Goal: Information Seeking & Learning: Learn about a topic

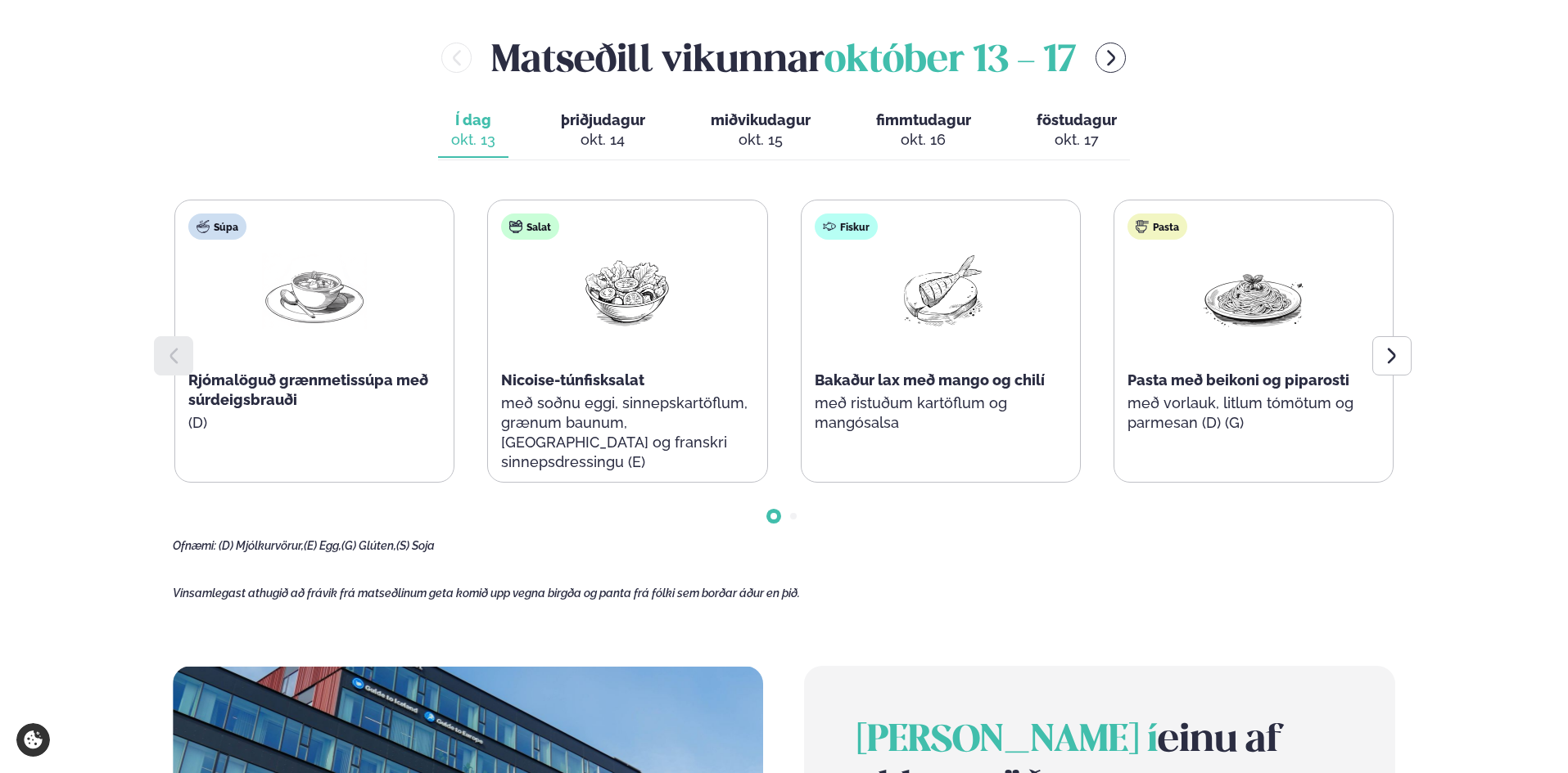
scroll to position [819, 0]
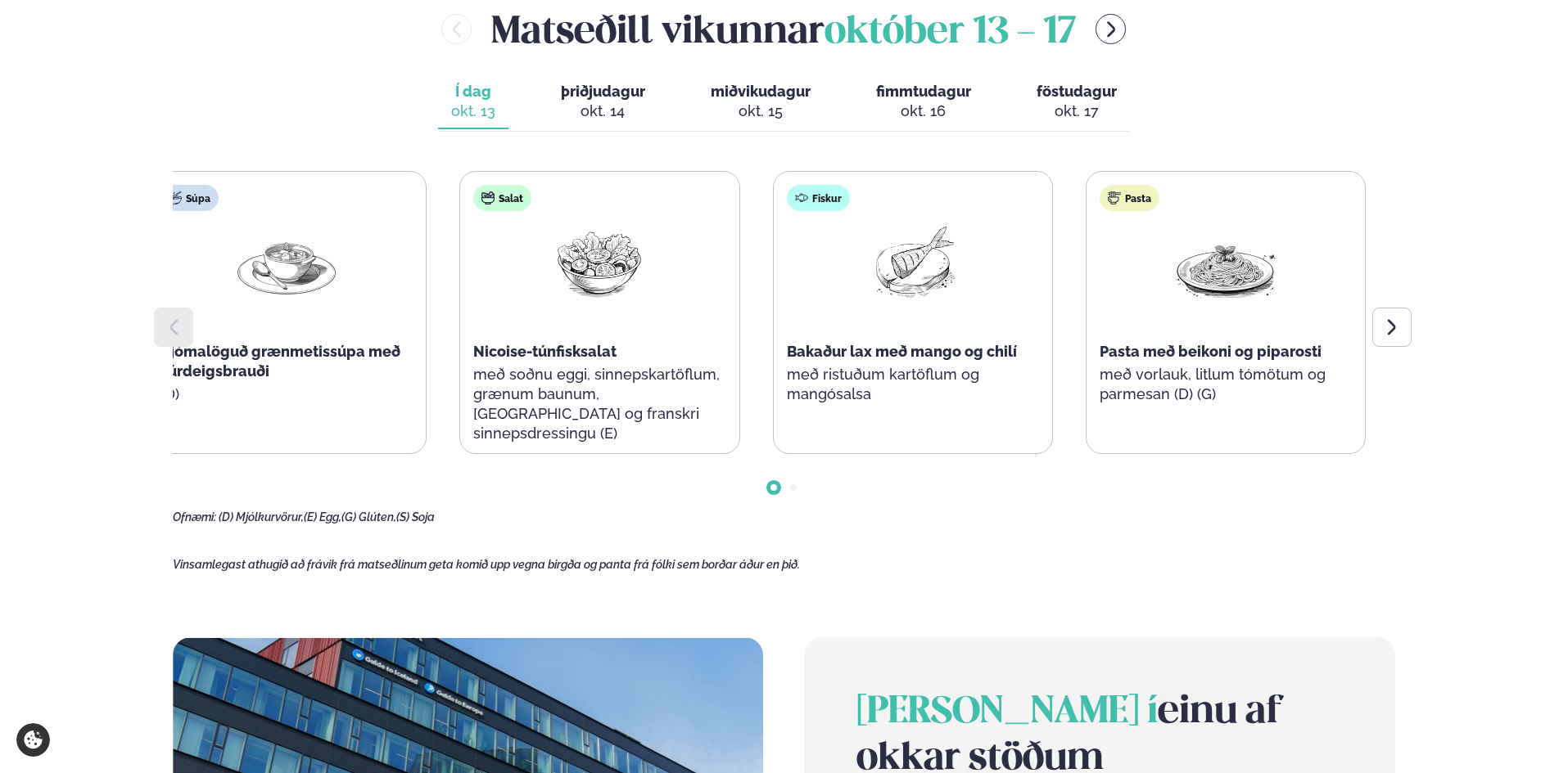
click at [626, 384] on p "með soðnu eggi, sinnepskartöflum, grænum baunum, [GEOGRAPHIC_DATA] og franskri …" at bounding box center [599, 404] width 252 height 79
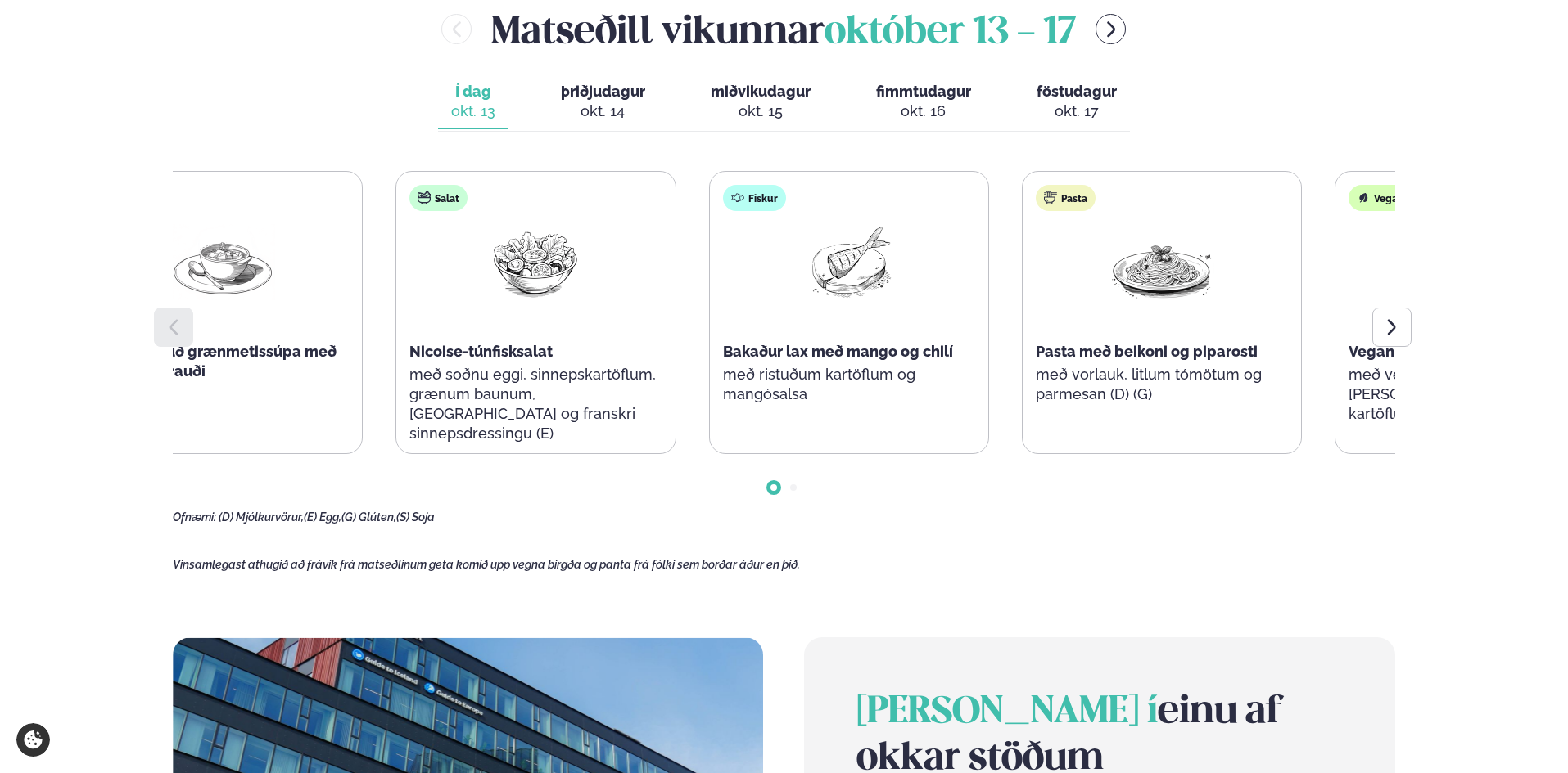
click at [1012, 408] on div "Súpa Rjómalöguð grænmetissúpa með súrdeigsbrauði (D) Salat Nicoise-túnfisksalat…" at bounding box center [692, 312] width 1219 height 283
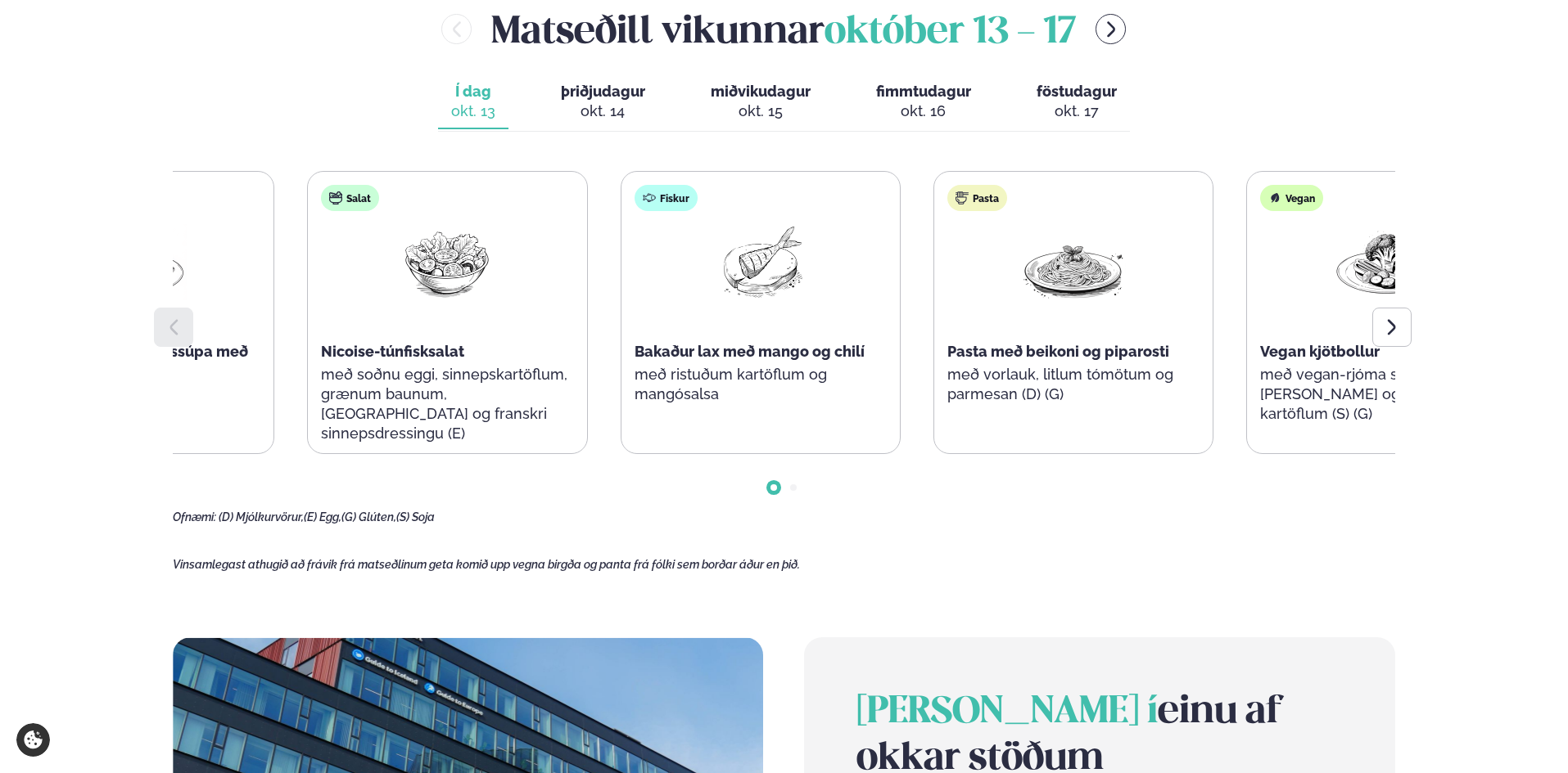
click at [777, 419] on div "Fiskur Bakaður lax með mango og chilí með ristuðum kartöflum og mangósalsa" at bounding box center [761, 303] width 278 height 262
click at [984, 419] on div "Pasta Pasta með beikoni og piparosti með vorlauk, litlum tómötum og parmesan (D…" at bounding box center [1078, 303] width 278 height 262
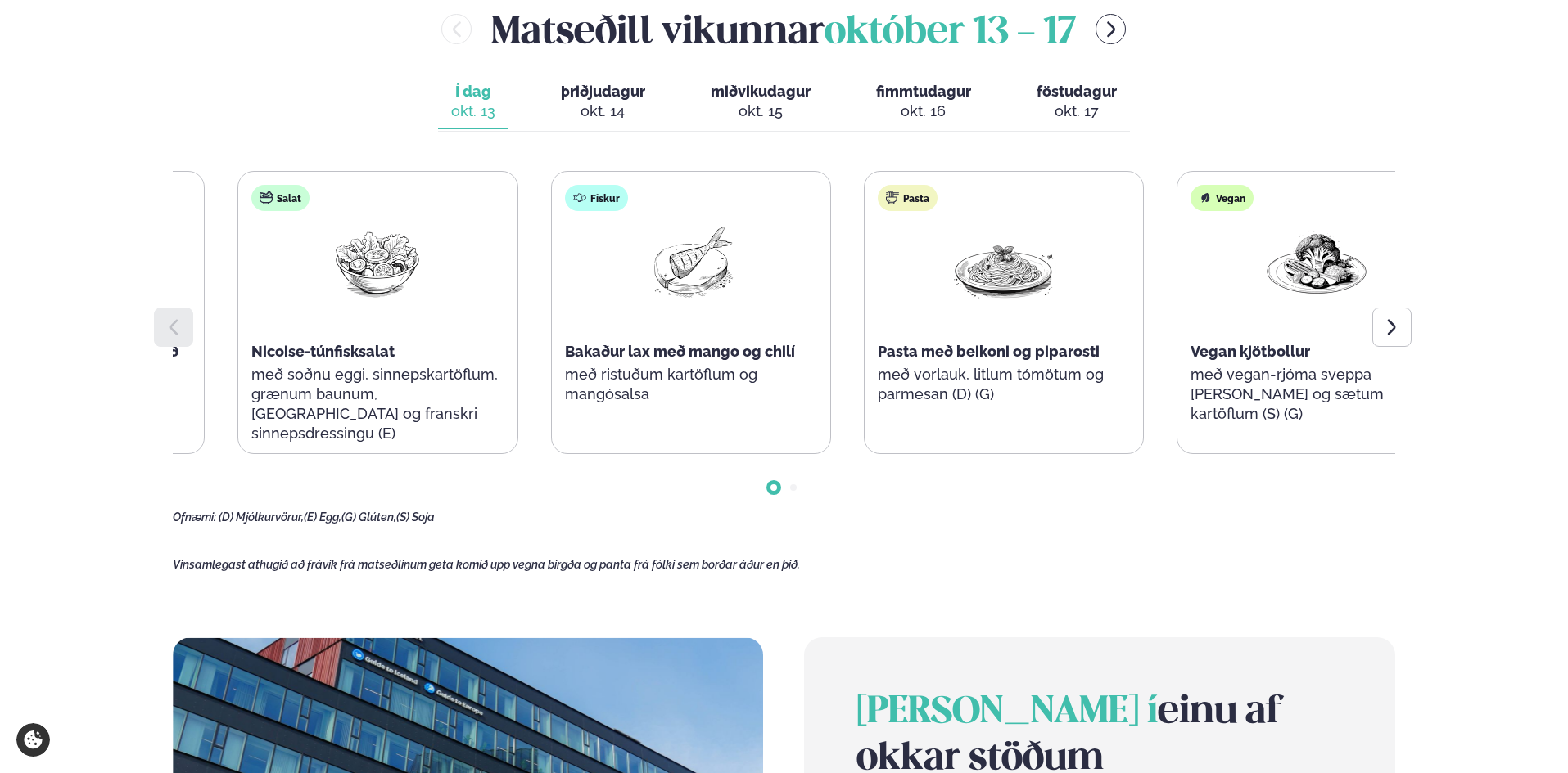
click at [587, 406] on div "Fiskur Bakaður lax með mango og chilí með ristuðum kartöflum og mangósalsa" at bounding box center [690, 303] width 278 height 262
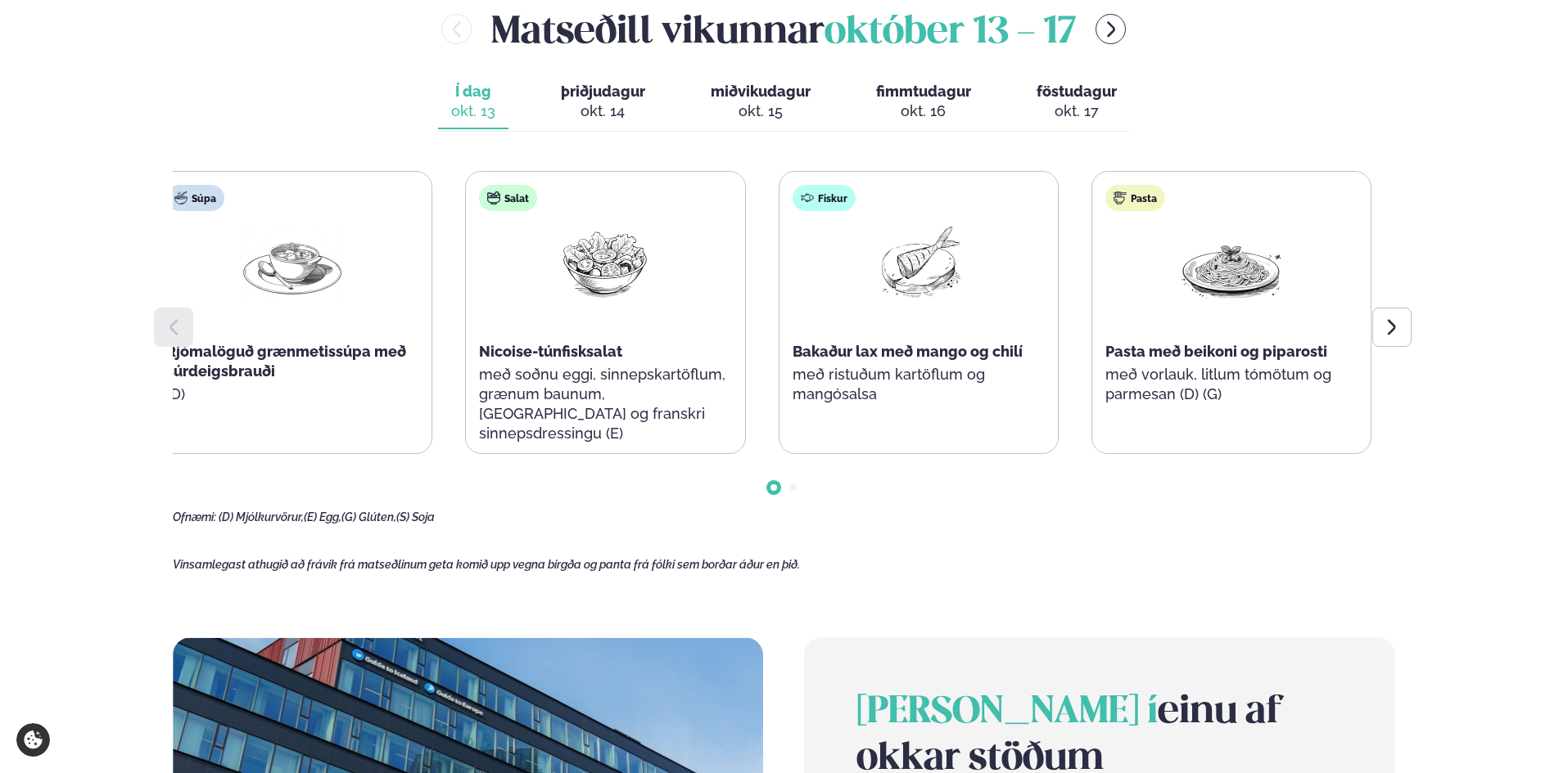
click at [811, 386] on p "með ristuðum kartöflum og mangósalsa" at bounding box center [919, 385] width 252 height 39
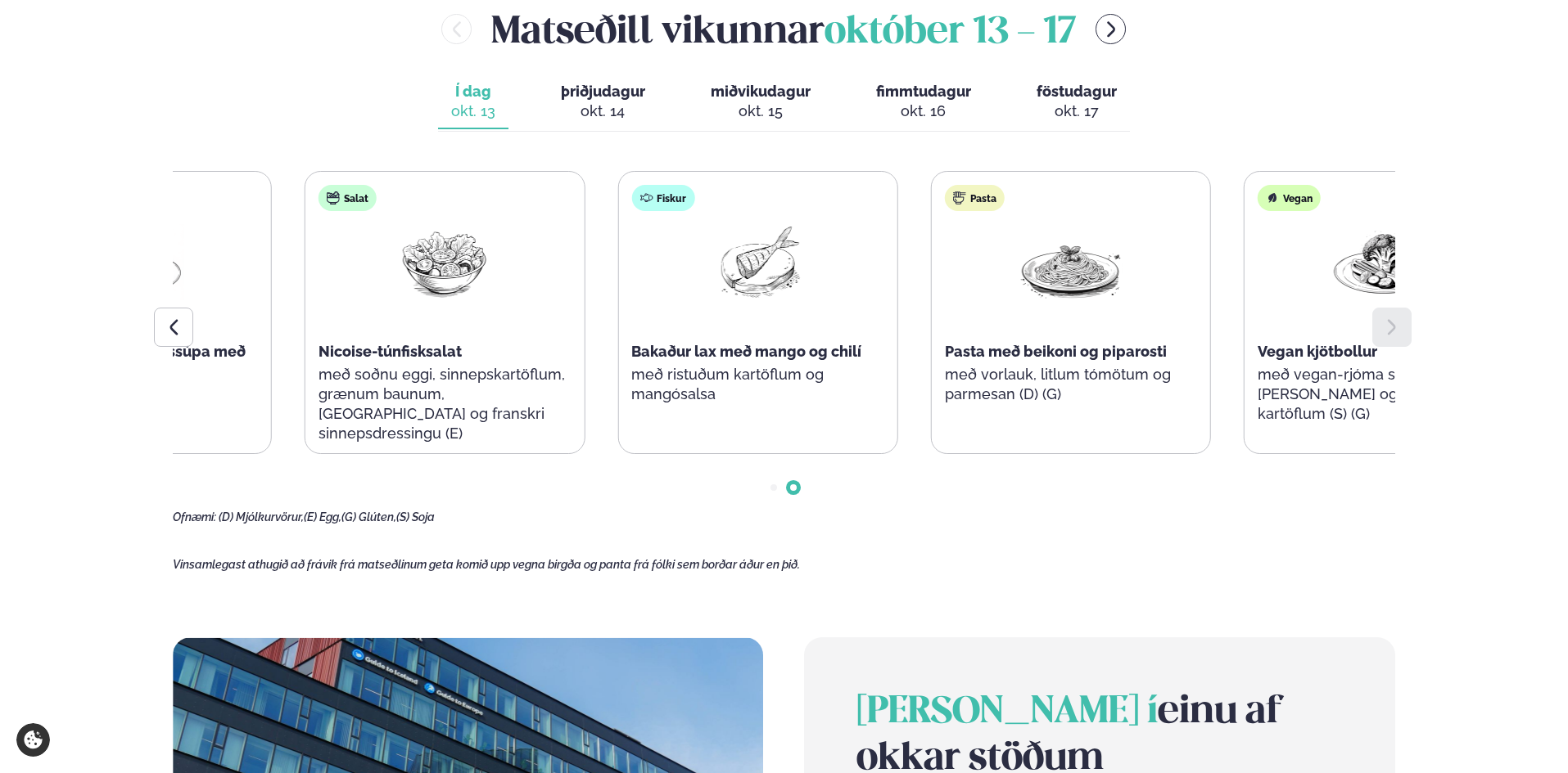
click at [656, 369] on p "með ristuðum kartöflum og mangósalsa" at bounding box center [758, 385] width 252 height 39
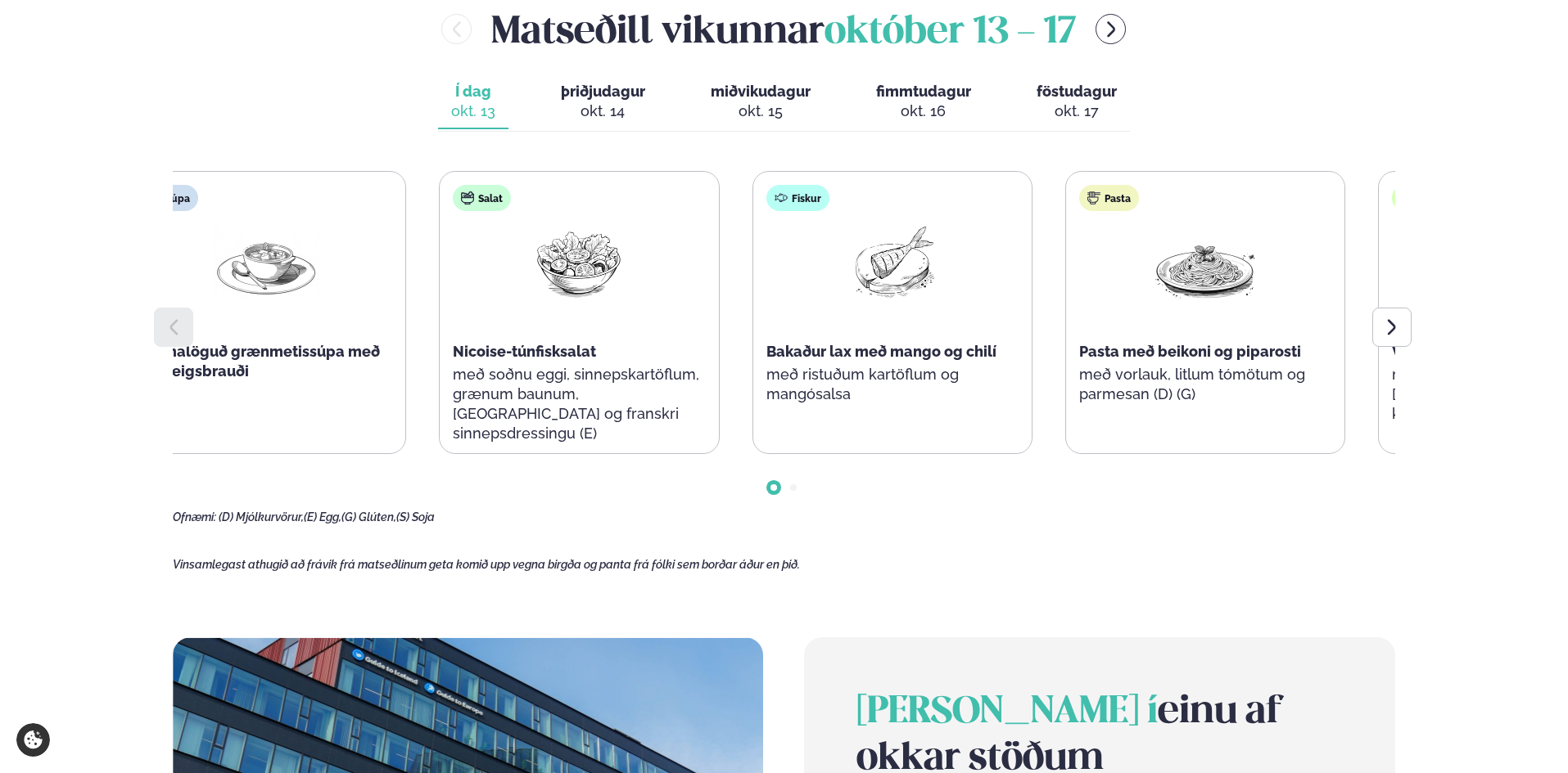
click at [573, 378] on p "með soðnu eggi, sinnepskartöflum, grænum baunum, [GEOGRAPHIC_DATA] og franskri …" at bounding box center [579, 404] width 252 height 79
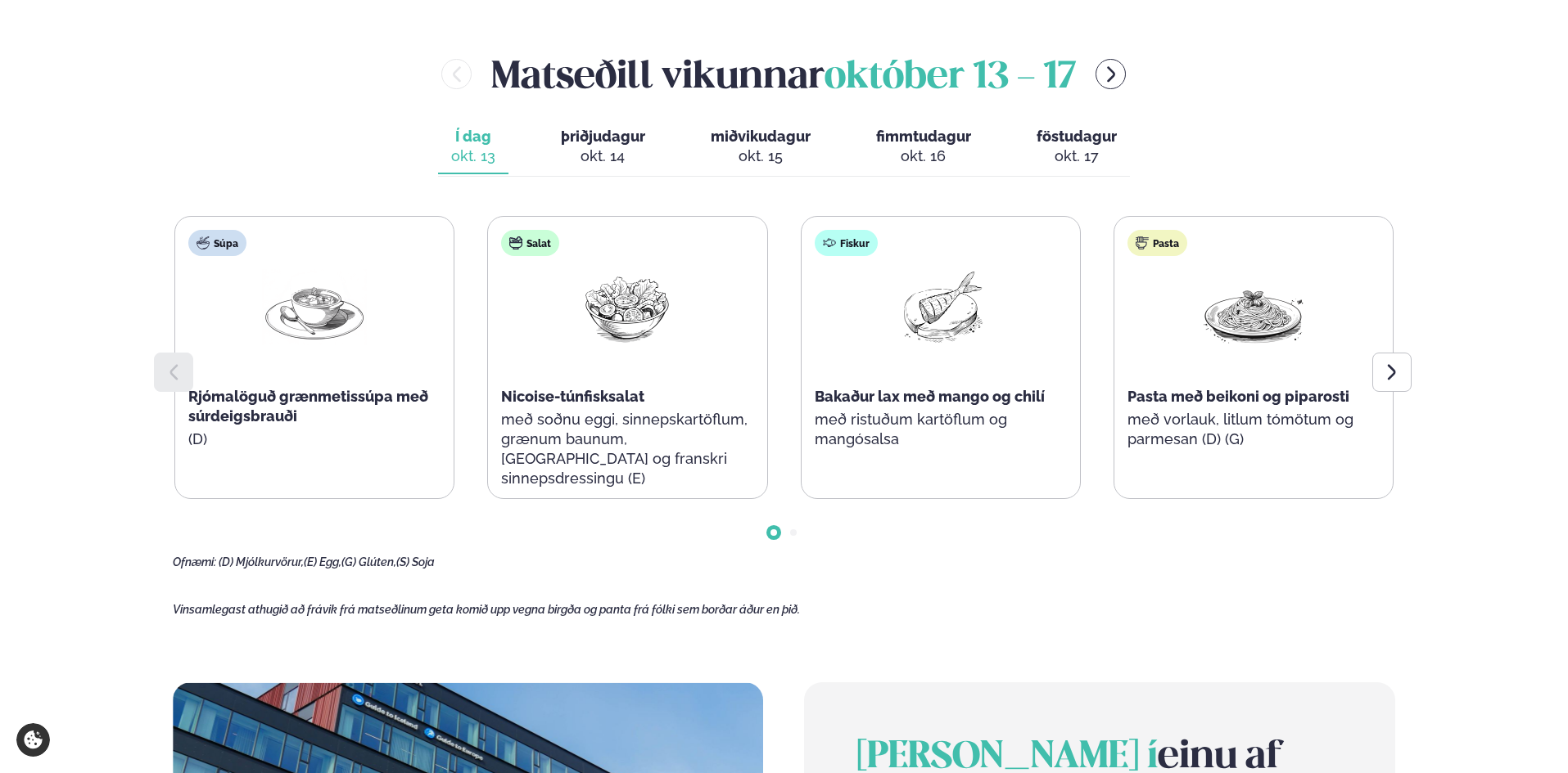
scroll to position [737, 0]
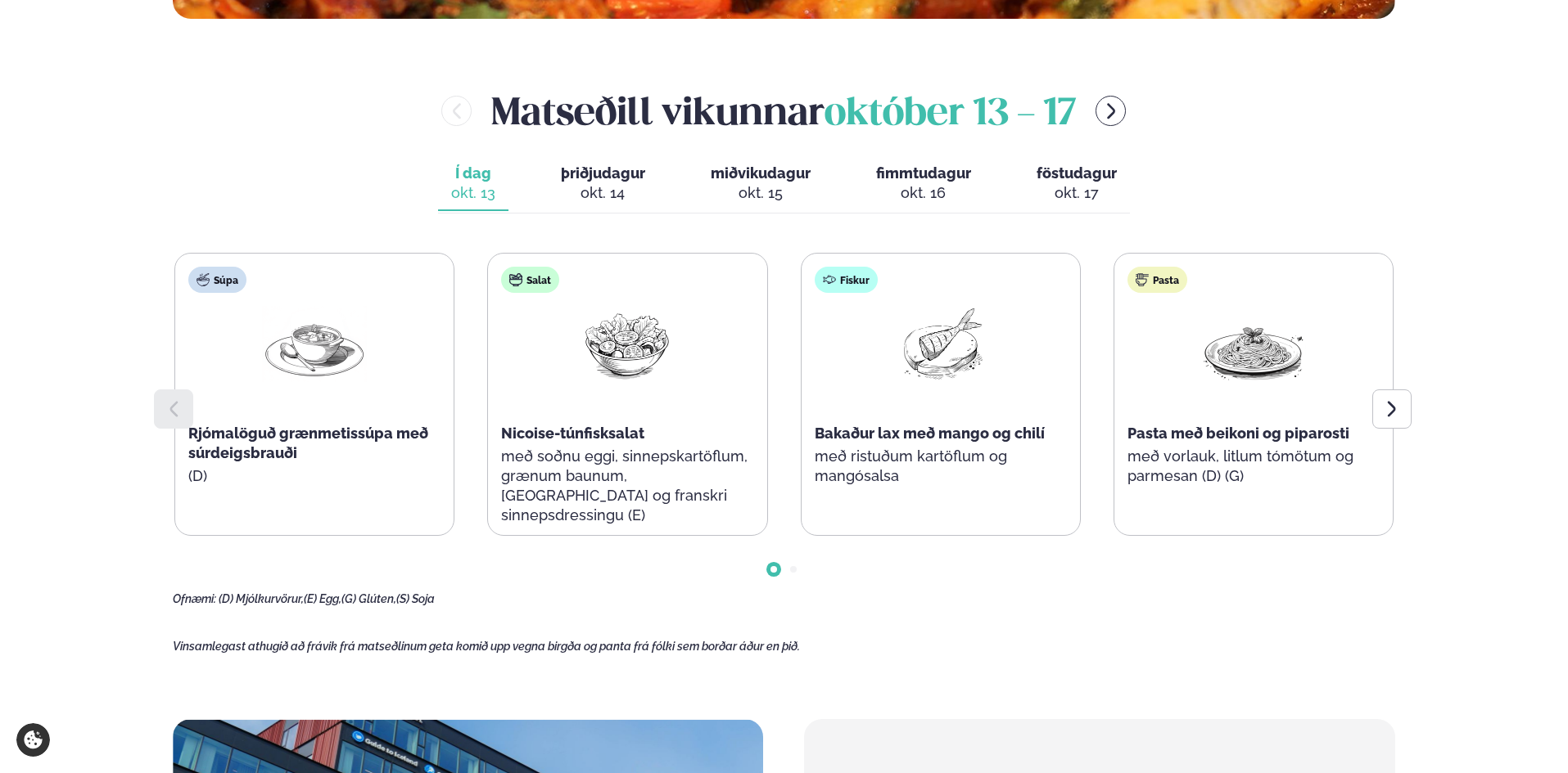
click at [610, 181] on span "þriðjudagur" at bounding box center [602, 174] width 84 height 18
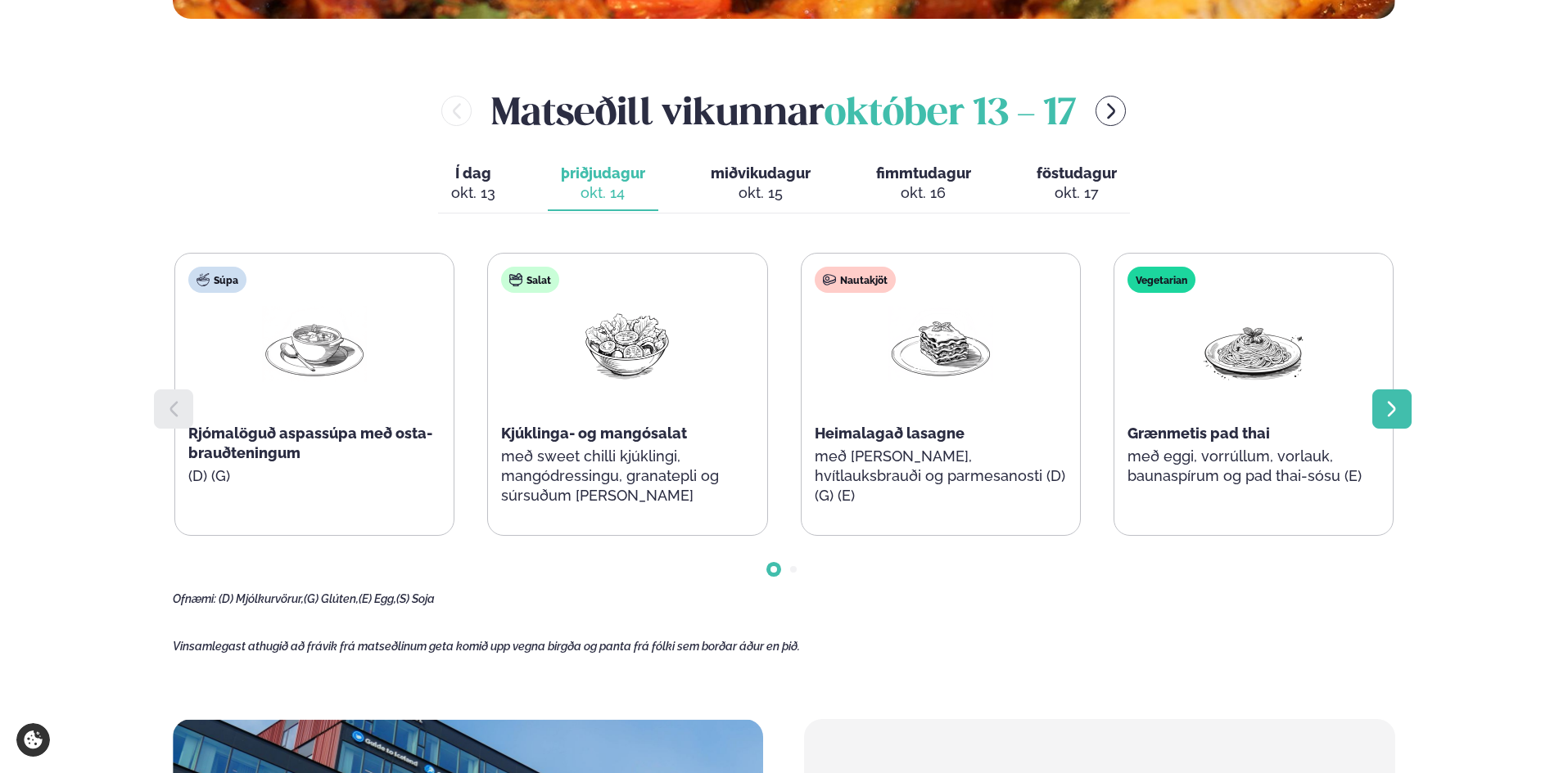
click at [1408, 409] on div at bounding box center [1392, 409] width 39 height 39
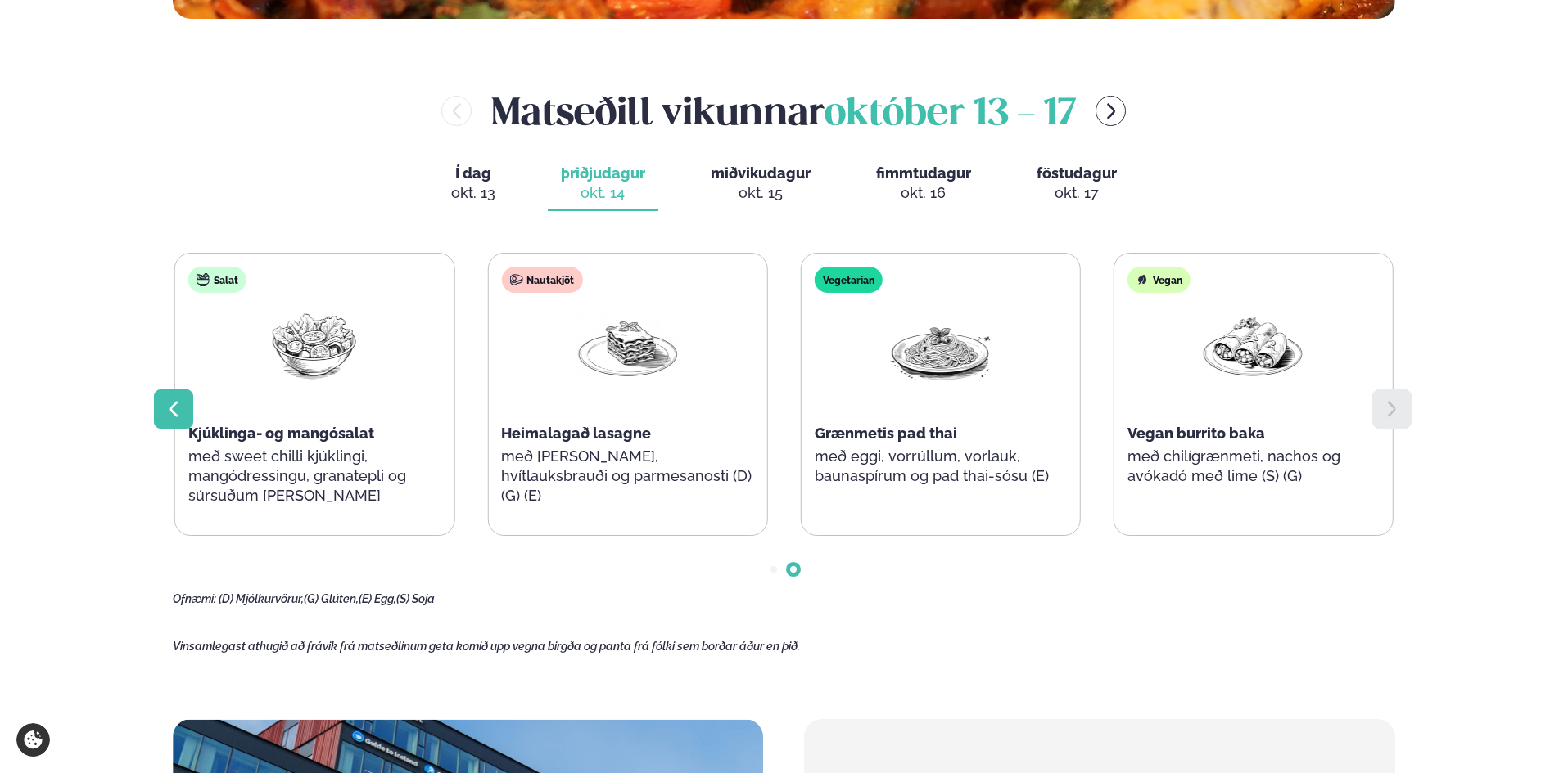
click at [165, 402] on icon at bounding box center [174, 409] width 20 height 20
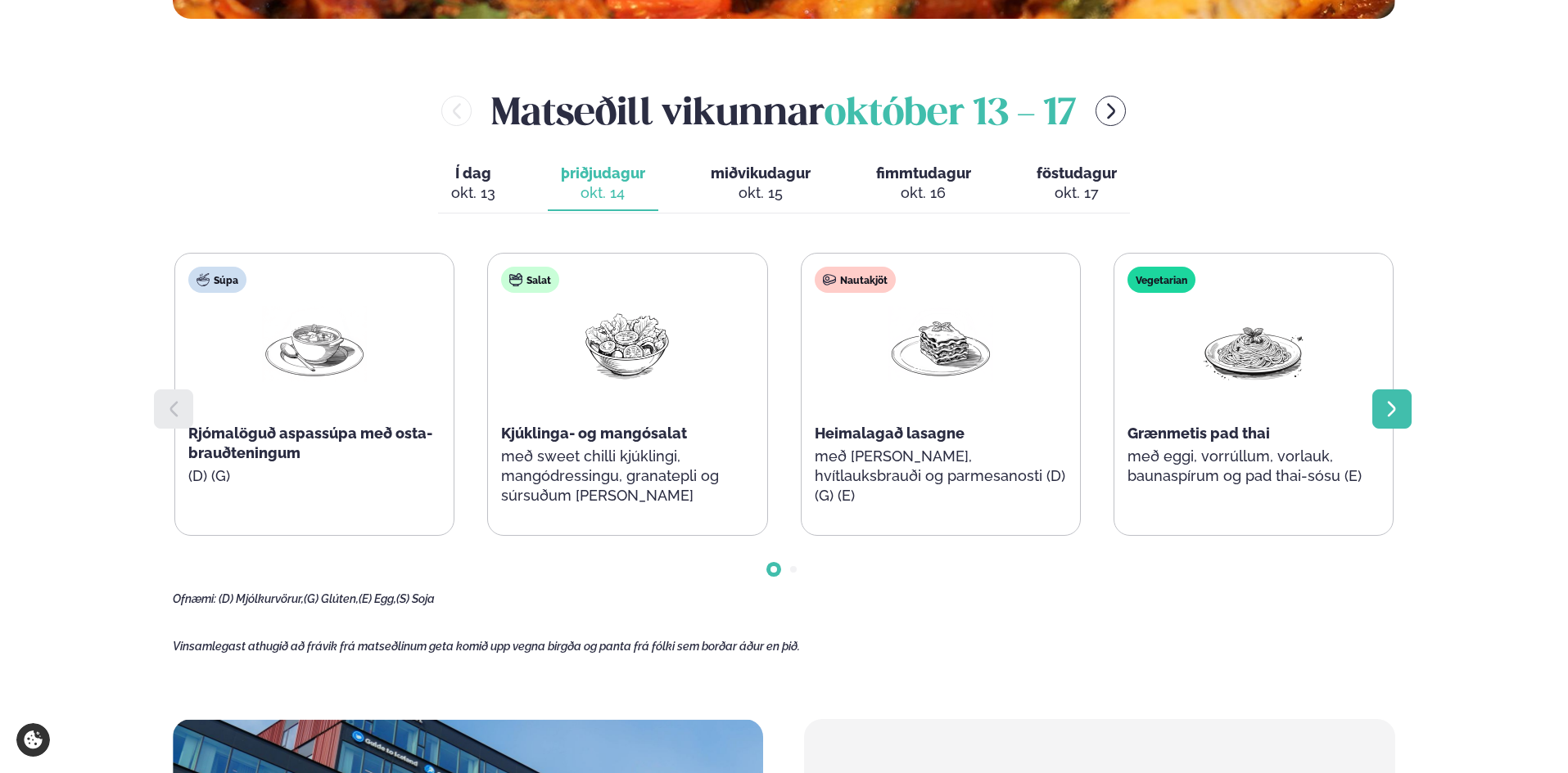
click at [1389, 417] on icon at bounding box center [1391, 410] width 8 height 16
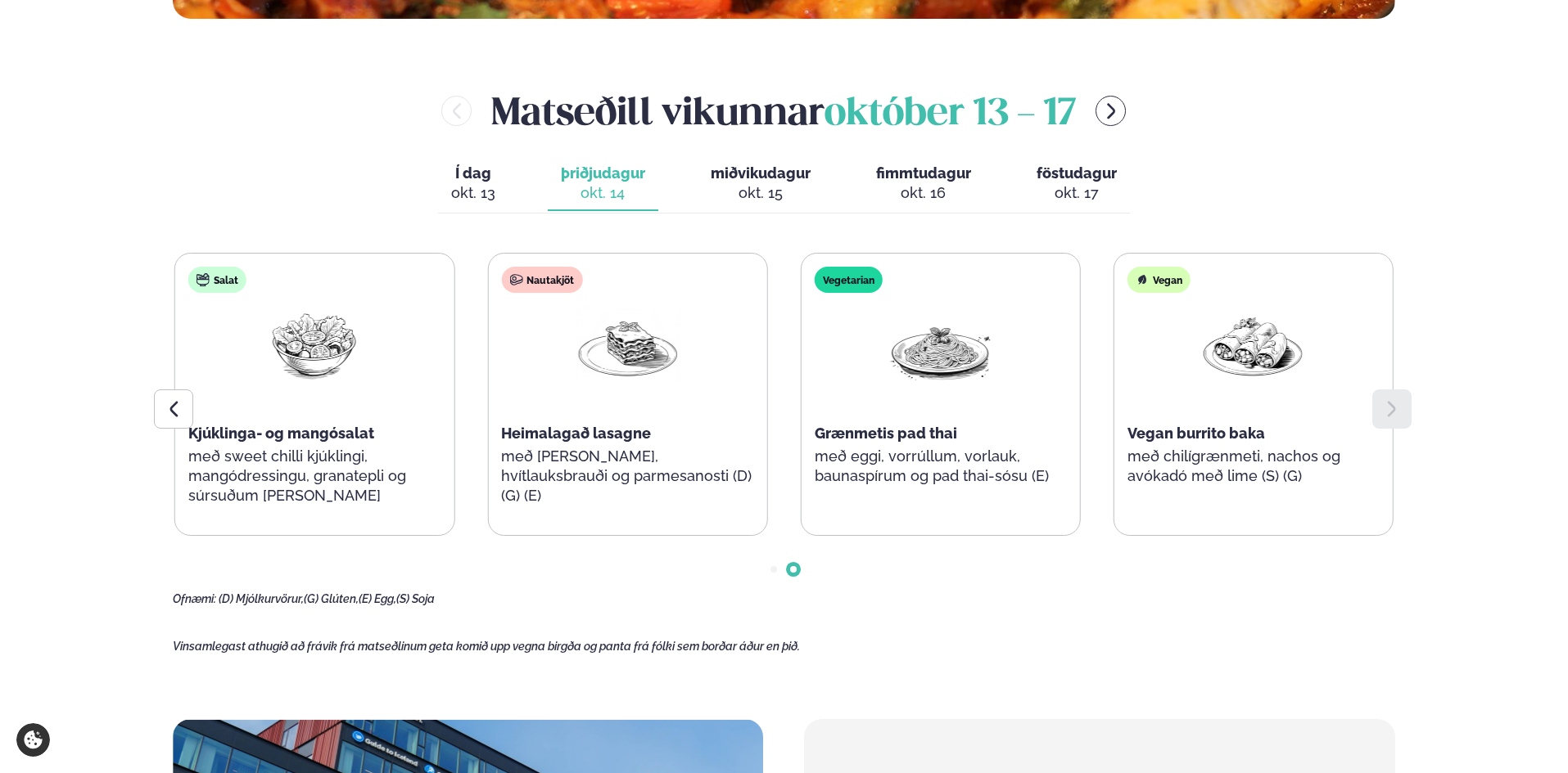
click at [1389, 417] on icon at bounding box center [1391, 410] width 8 height 16
click at [171, 403] on icon at bounding box center [174, 409] width 20 height 20
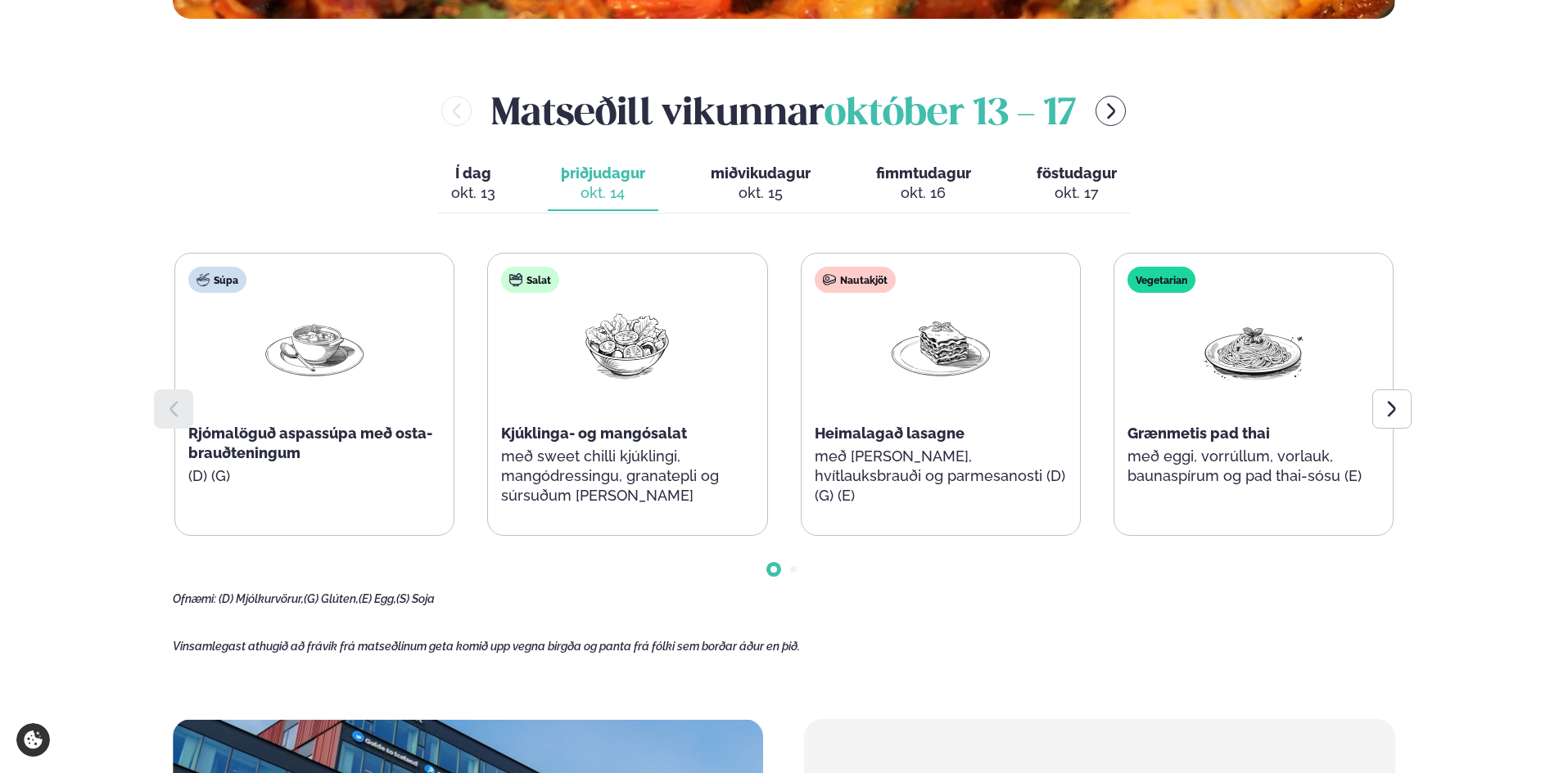
click at [171, 403] on icon at bounding box center [174, 409] width 20 height 20
click at [781, 185] on div "okt. 15" at bounding box center [761, 193] width 100 height 20
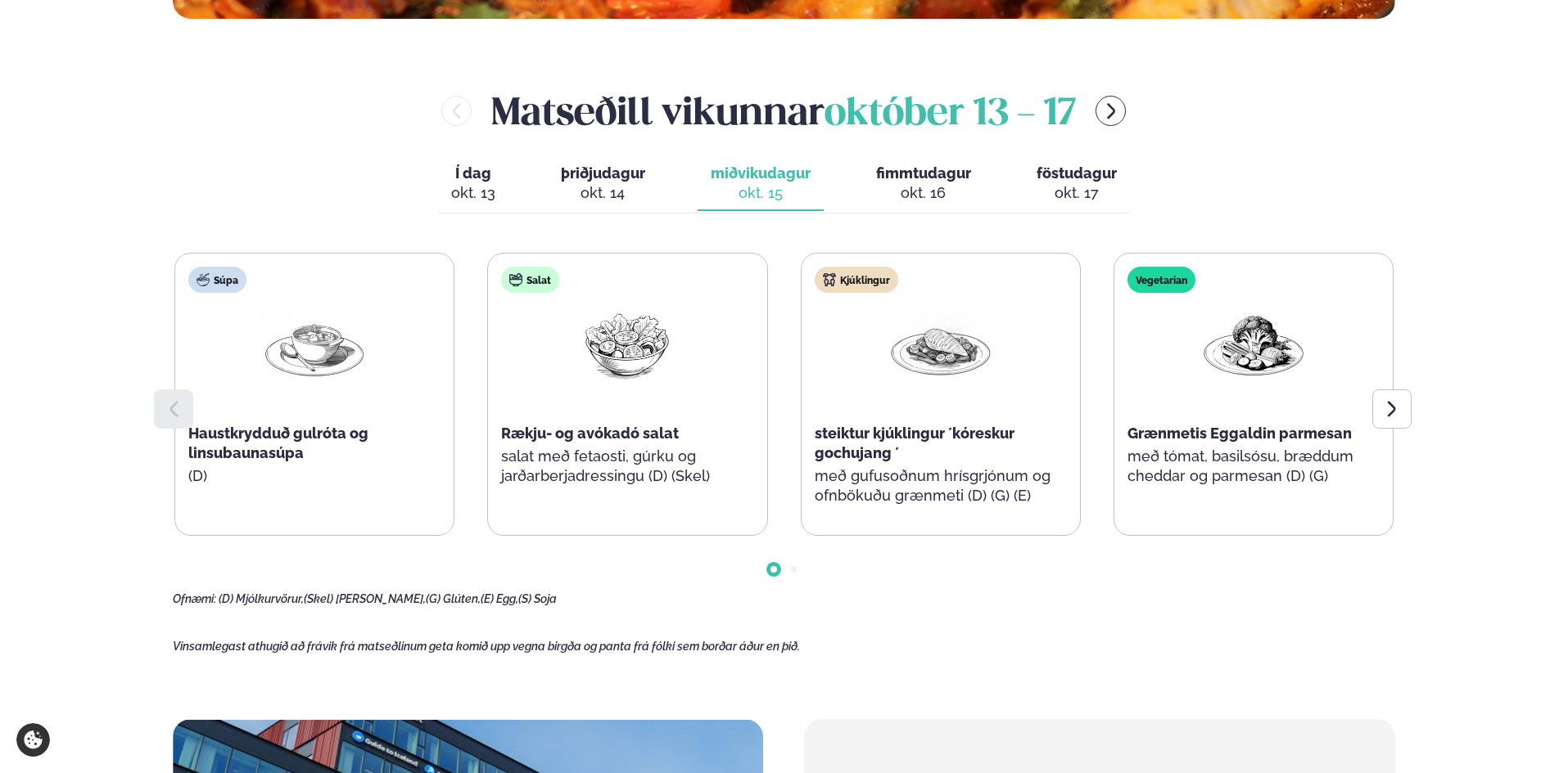
click at [636, 193] on div "okt. 14" at bounding box center [602, 193] width 84 height 20
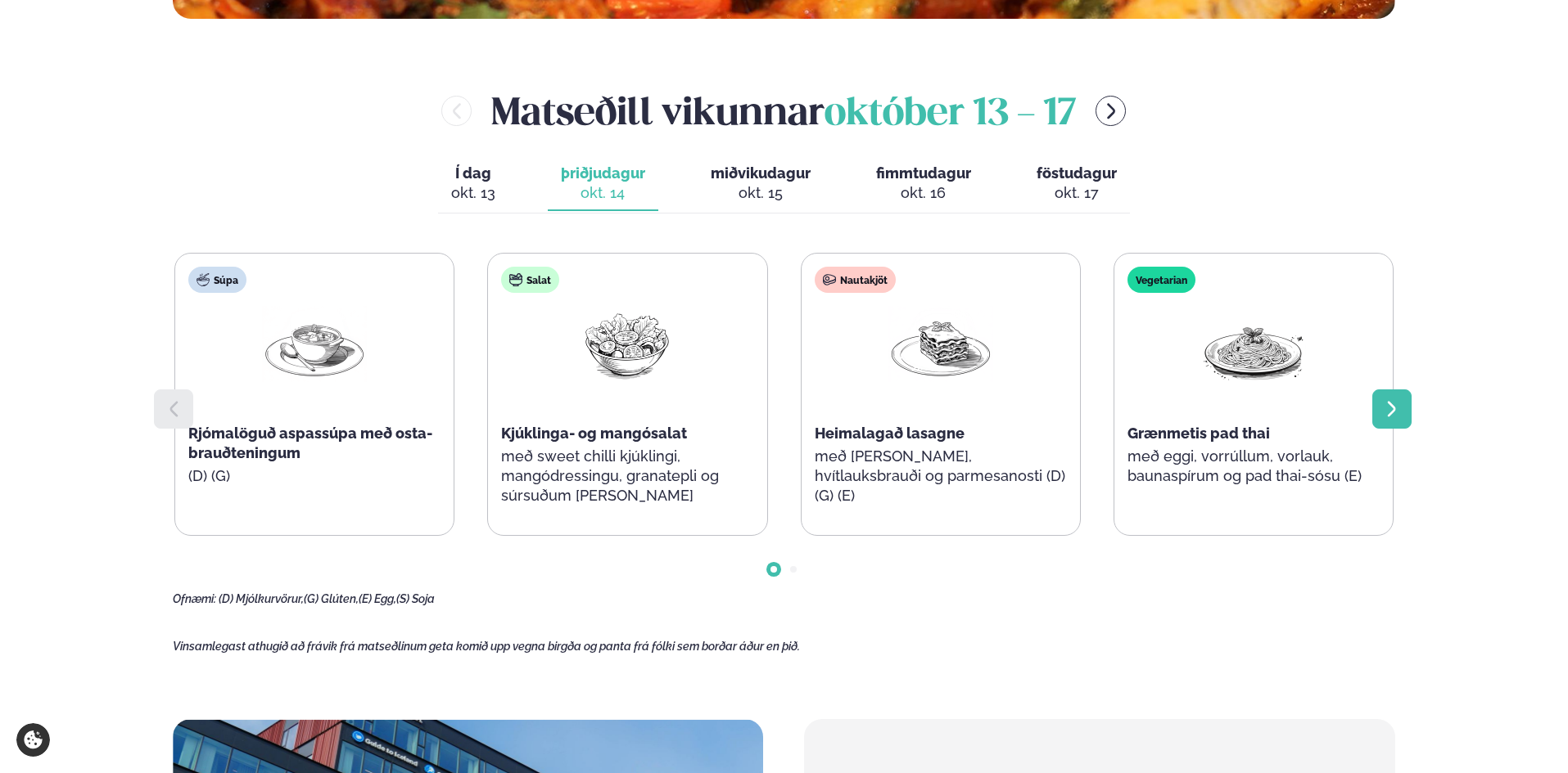
click at [1394, 419] on icon at bounding box center [1392, 409] width 20 height 20
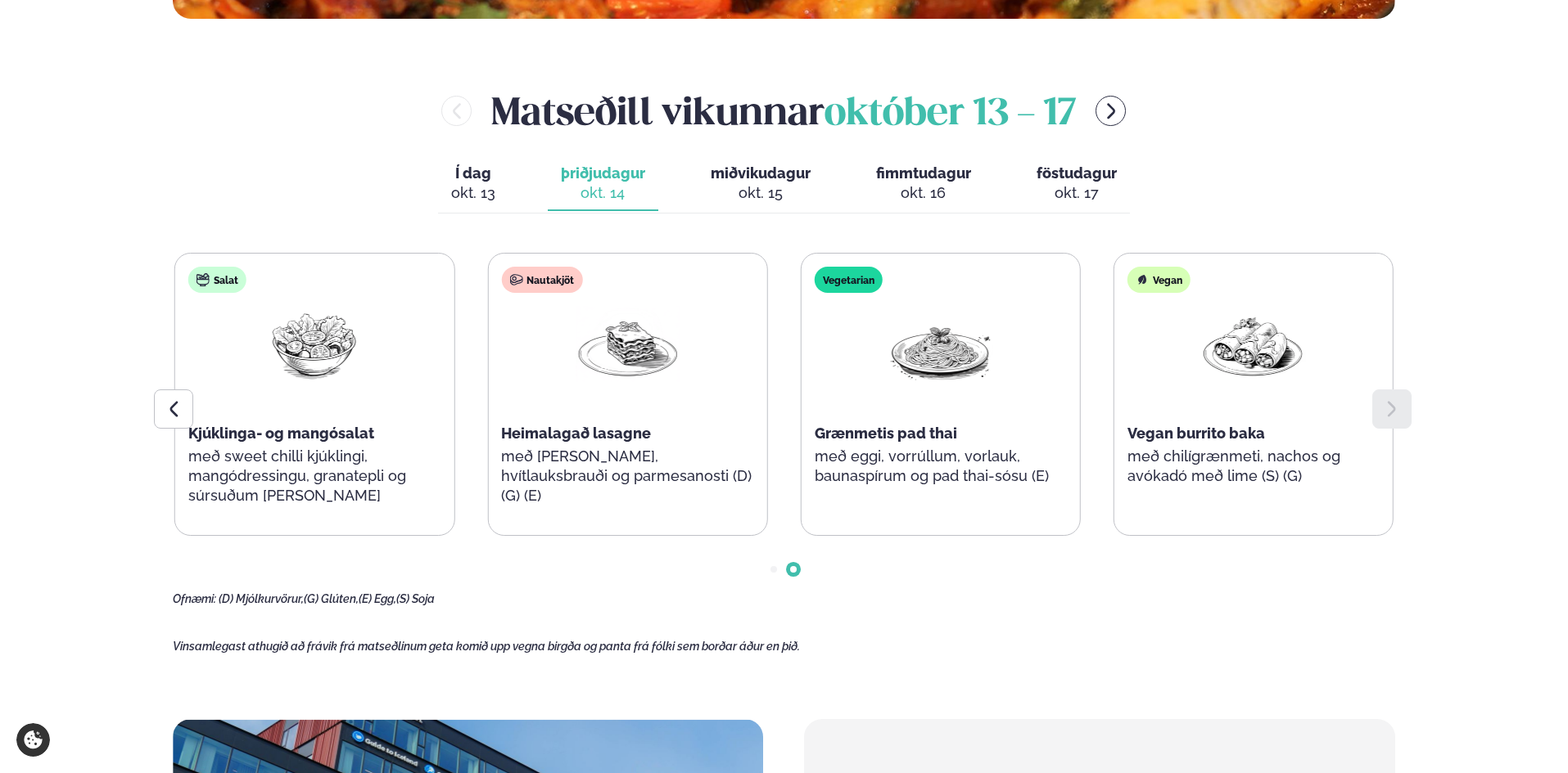
click at [760, 184] on div "okt. 15" at bounding box center [761, 193] width 100 height 20
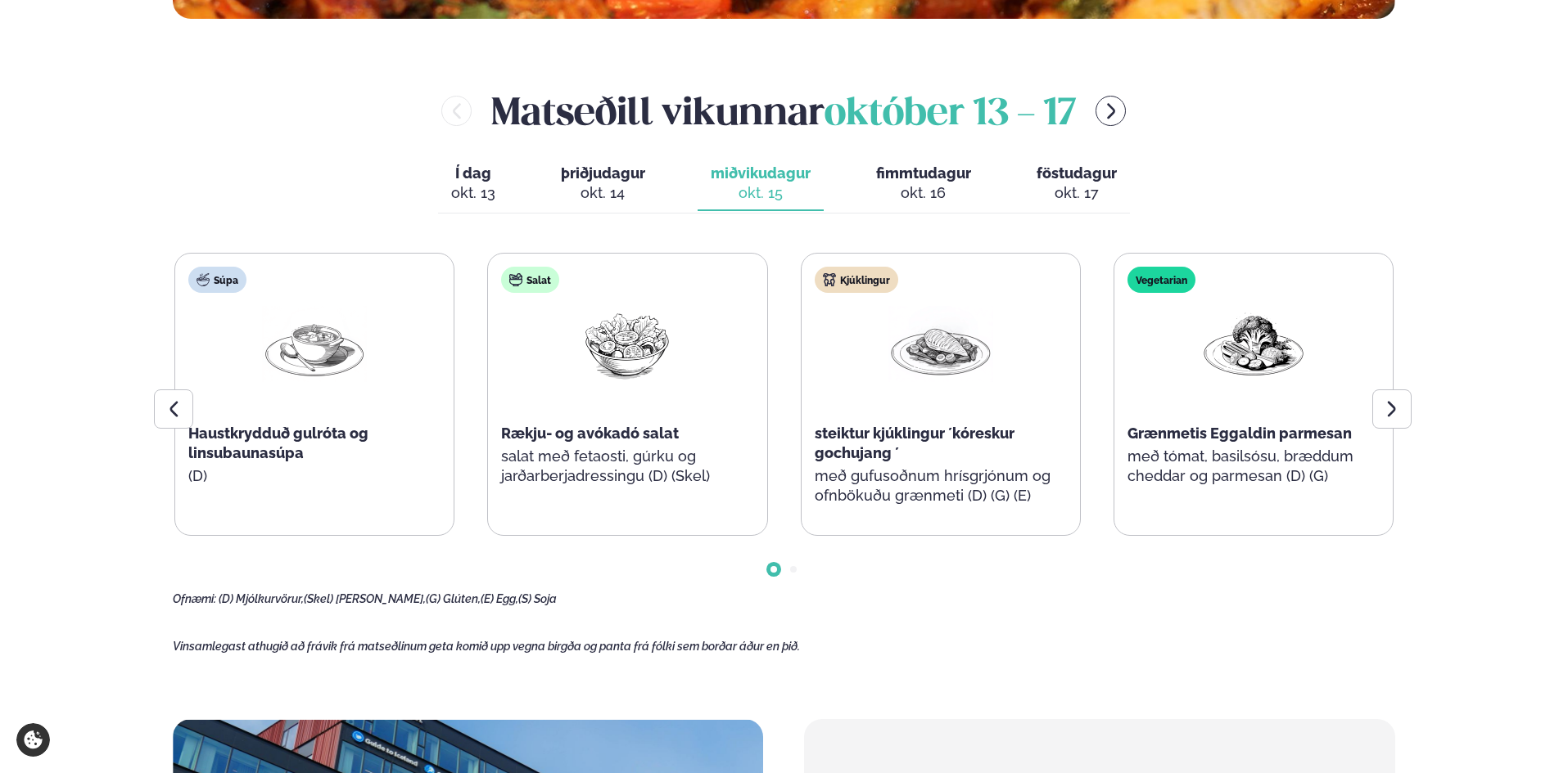
click at [604, 176] on span "þriðjudagur" at bounding box center [602, 174] width 84 height 18
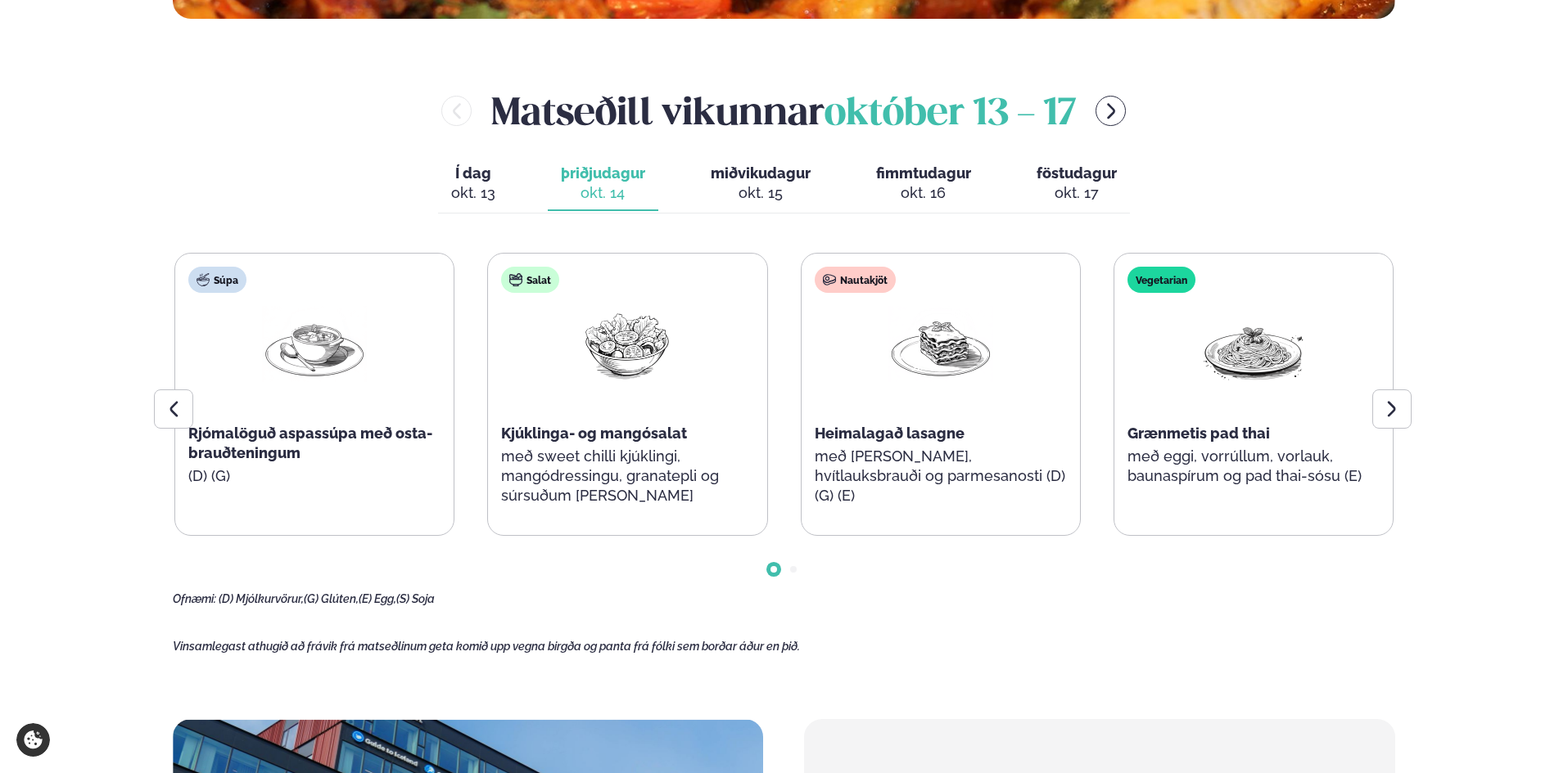
click at [768, 179] on span "miðvikudagur" at bounding box center [761, 174] width 100 height 18
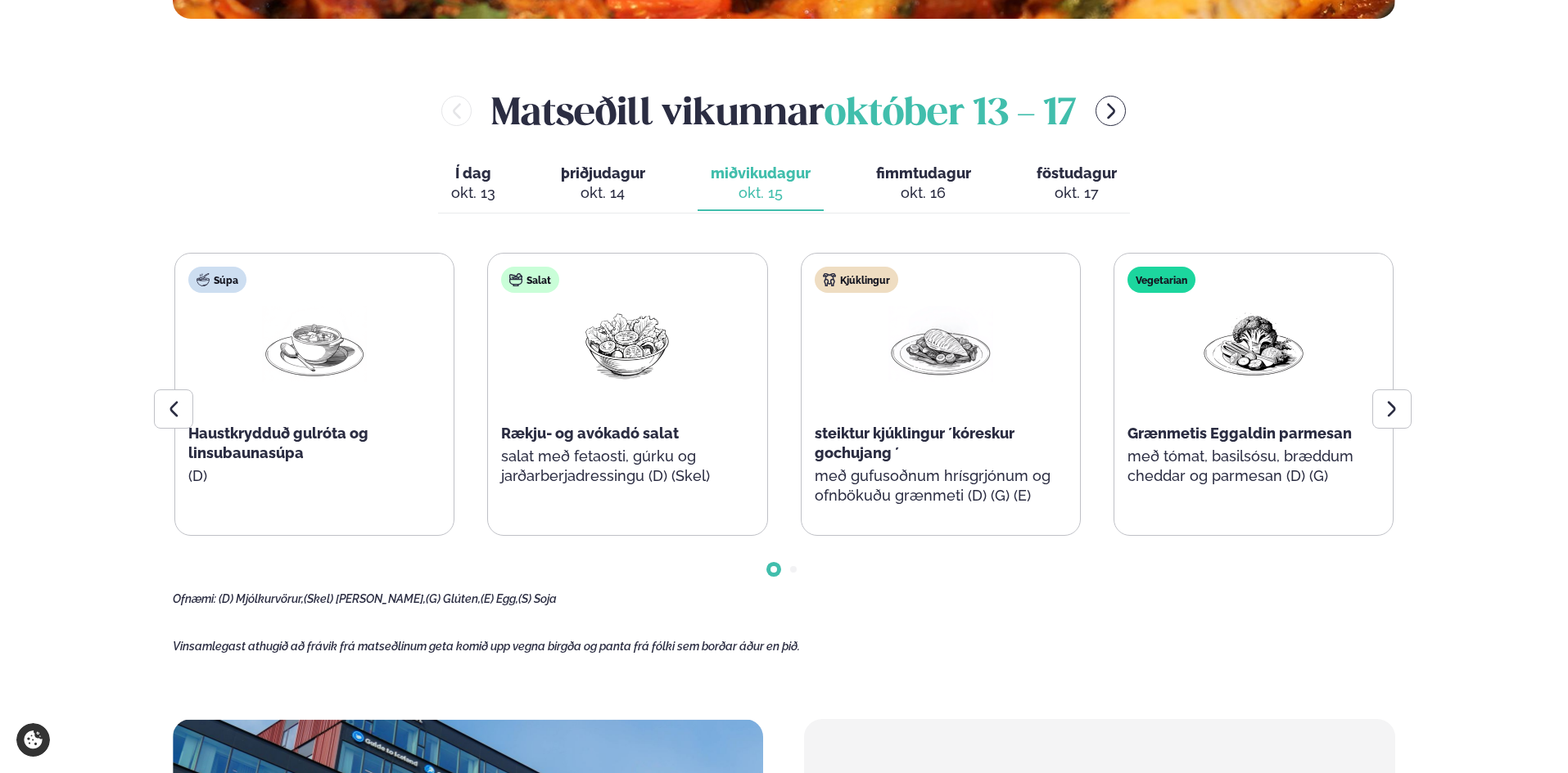
click at [905, 184] on div "okt. 16" at bounding box center [923, 193] width 95 height 20
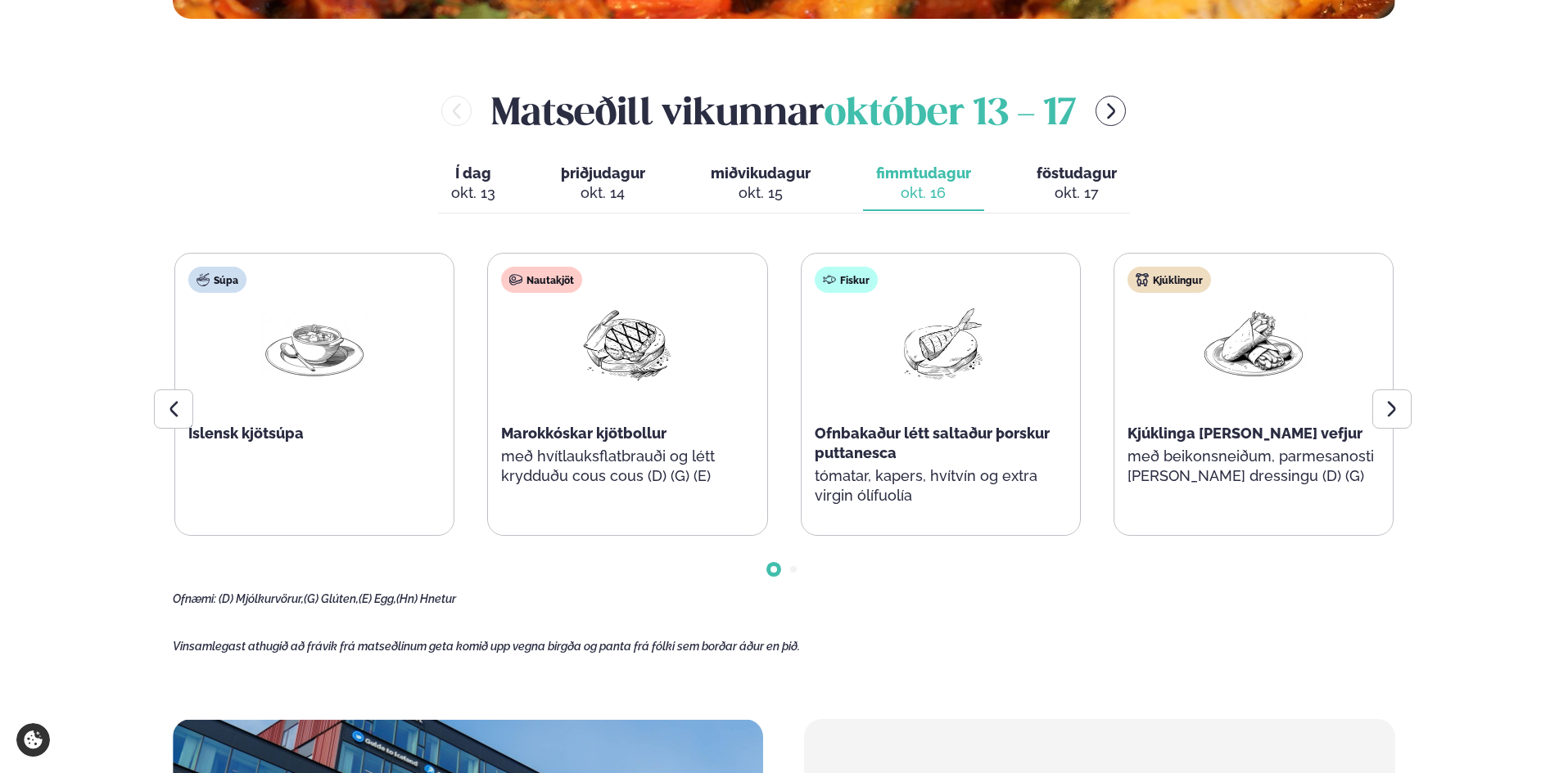
click at [787, 183] on button "miðvikudagur mið. [DATE]" at bounding box center [760, 183] width 126 height 54
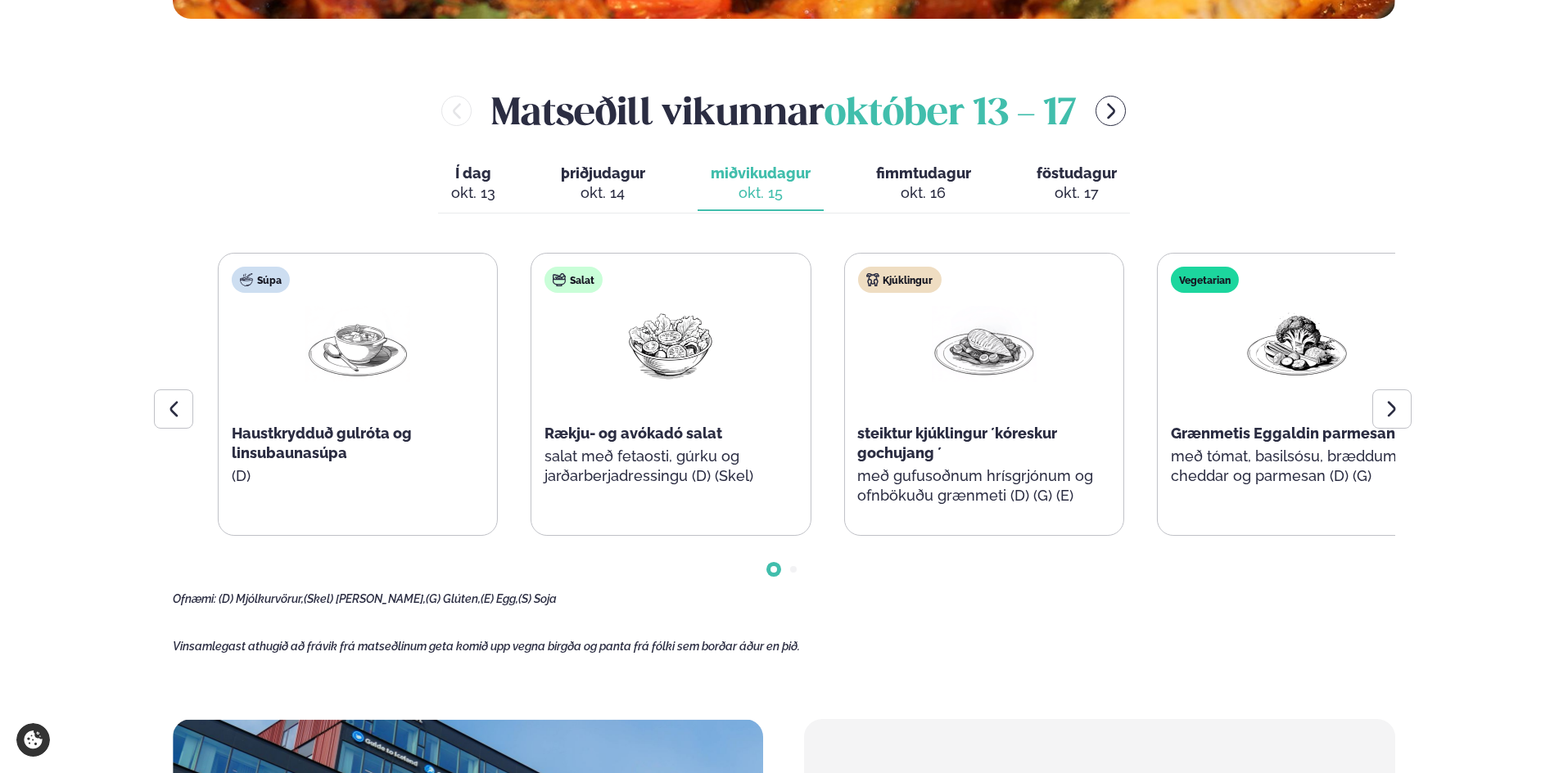
click at [628, 433] on span "Rækju- og avókadó salat" at bounding box center [634, 433] width 178 height 18
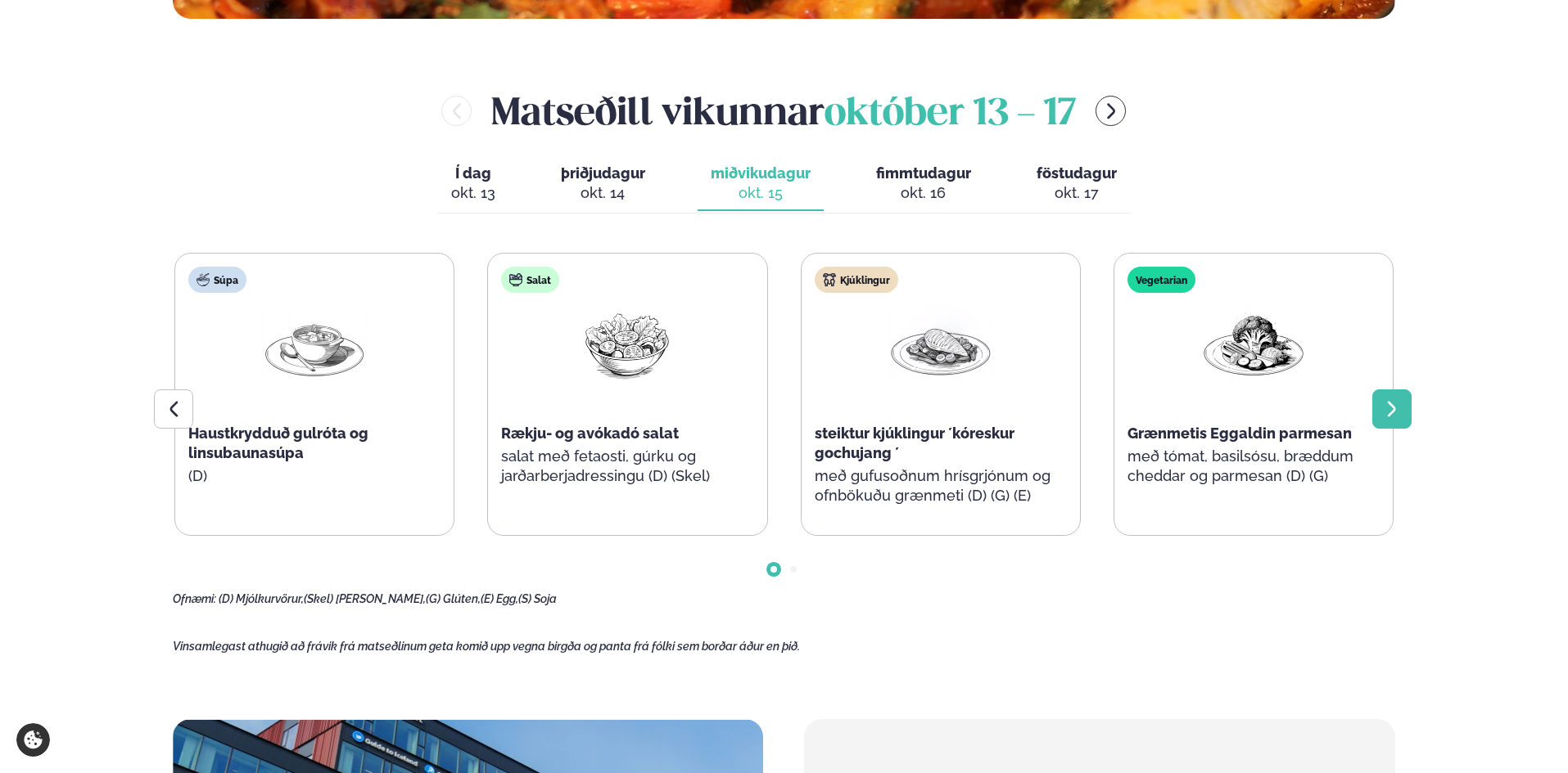
click at [1392, 398] on div at bounding box center [1392, 409] width 39 height 39
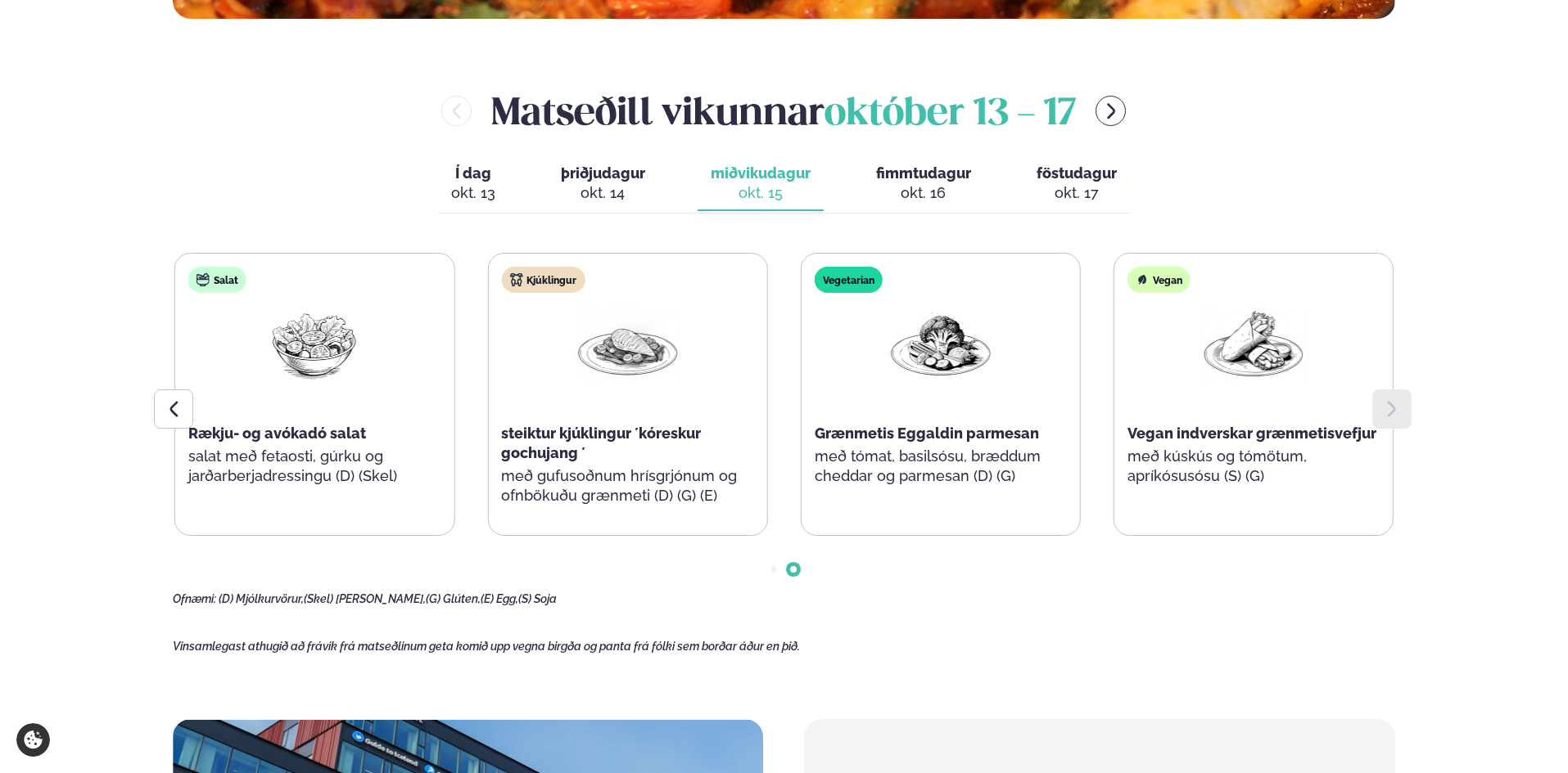
click at [1392, 398] on div at bounding box center [1392, 409] width 39 height 39
click at [922, 183] on div "okt. 16" at bounding box center [923, 193] width 95 height 20
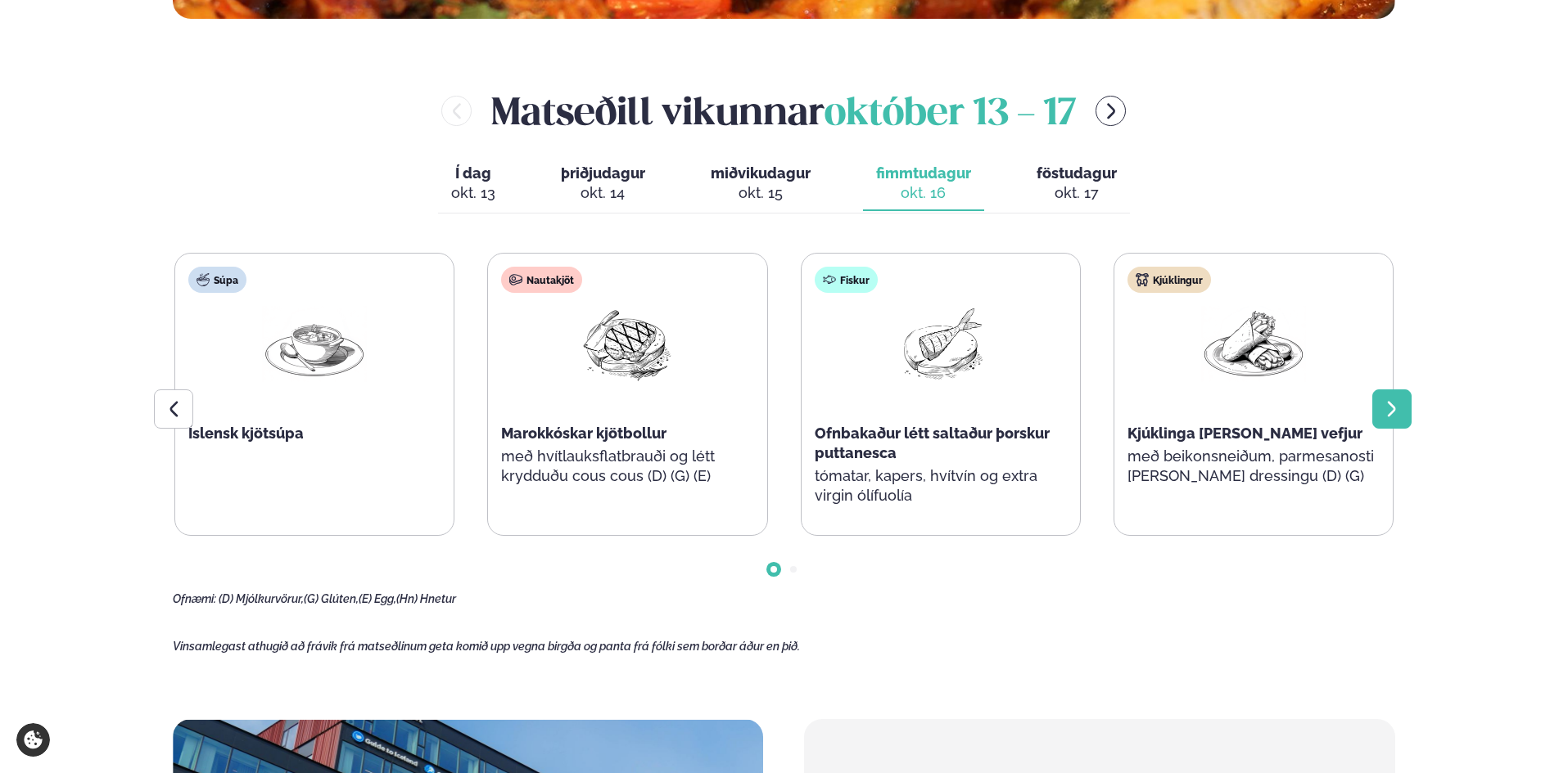
click at [1389, 409] on icon at bounding box center [1392, 409] width 20 height 20
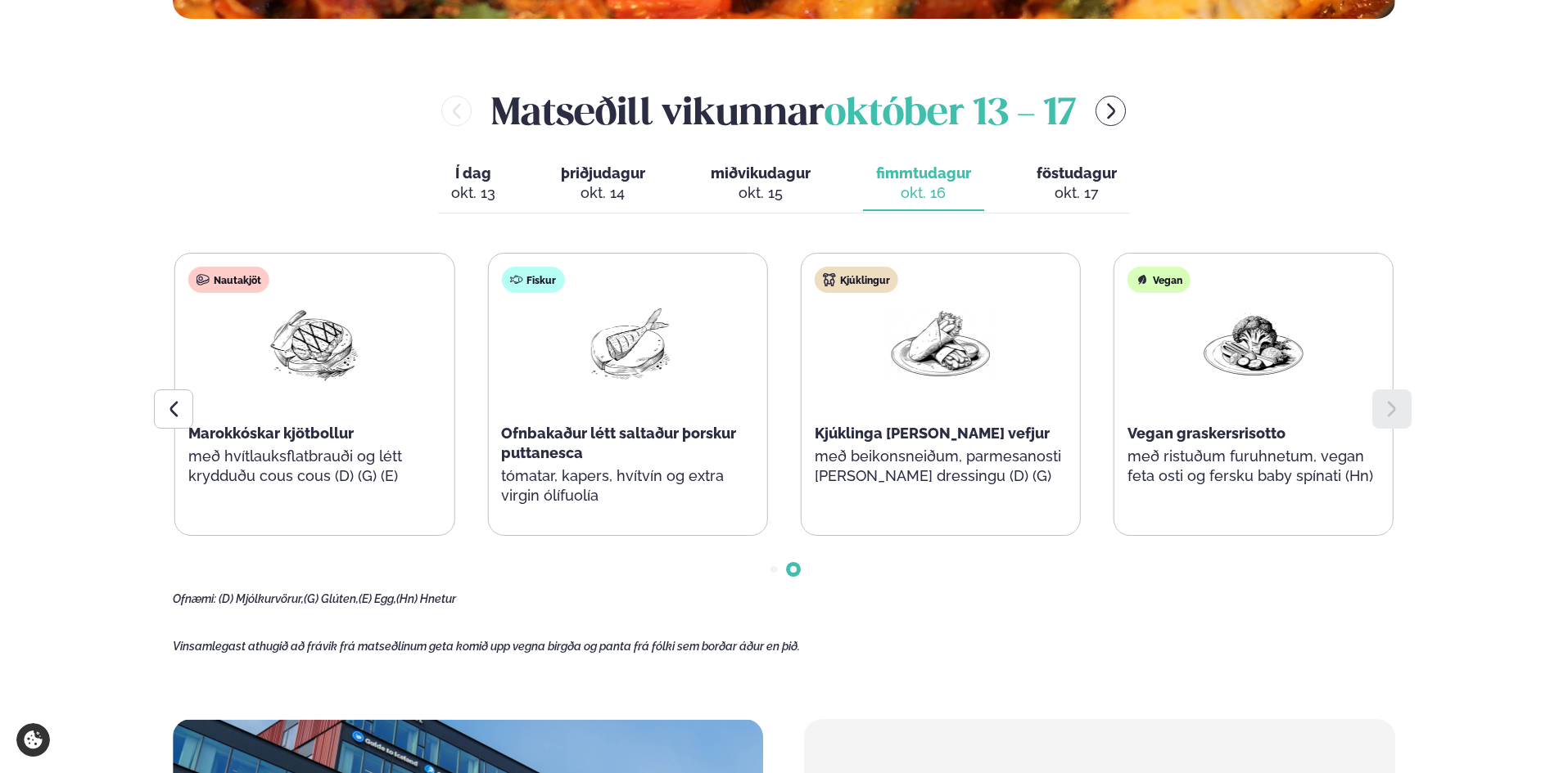
click at [1378, 412] on div at bounding box center [1392, 409] width 39 height 39
